Goal: Information Seeking & Learning: Learn about a topic

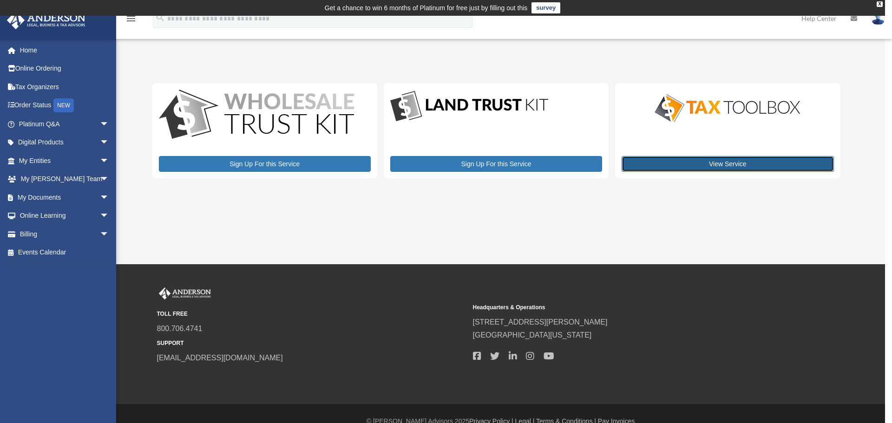
drag, startPoint x: 0, startPoint y: 0, endPoint x: 754, endPoint y: 165, distance: 771.9
click at [754, 165] on link "View Service" at bounding box center [728, 164] width 212 height 16
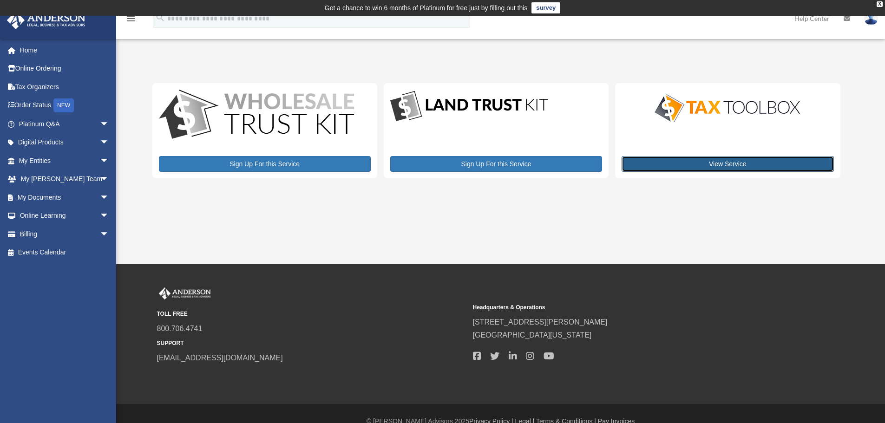
click at [726, 167] on link "View Service" at bounding box center [728, 164] width 212 height 16
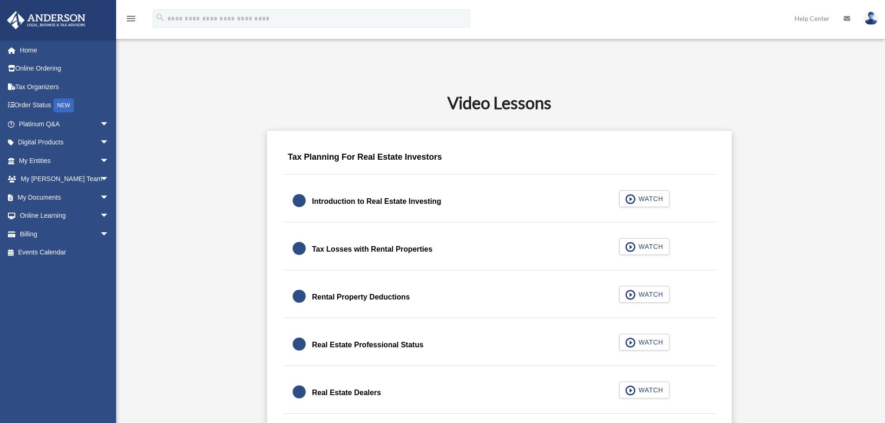
scroll to position [510, 0]
click at [351, 203] on div "Introduction to Real Estate Investing" at bounding box center [376, 201] width 129 height 13
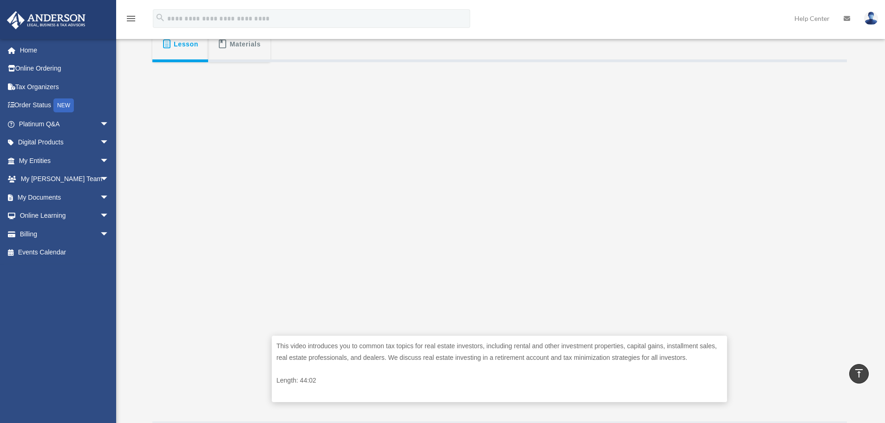
scroll to position [186, 0]
